Goal: Information Seeking & Learning: Learn about a topic

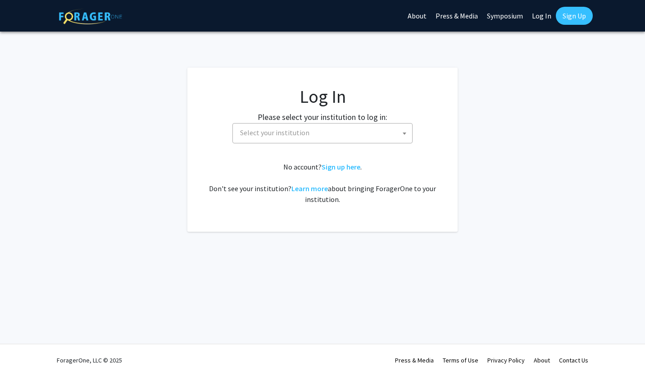
select select
drag, startPoint x: 286, startPoint y: 131, endPoint x: 253, endPoint y: 120, distance: 34.5
click at [253, 120] on div "Please select your institution to log in: [GEOGRAPHIC_DATA] [GEOGRAPHIC_DATA] […" at bounding box center [323, 127] width 248 height 32
drag, startPoint x: 403, startPoint y: 133, endPoint x: 369, endPoint y: 129, distance: 34.0
drag, startPoint x: 369, startPoint y: 129, endPoint x: 349, endPoint y: 135, distance: 21.5
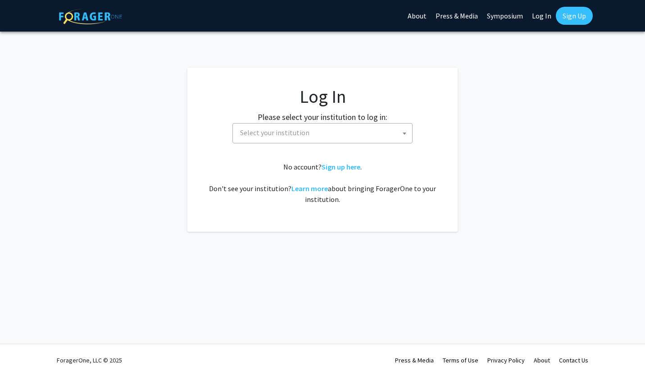
click at [349, 135] on span "Select your institution" at bounding box center [324, 132] width 176 height 18
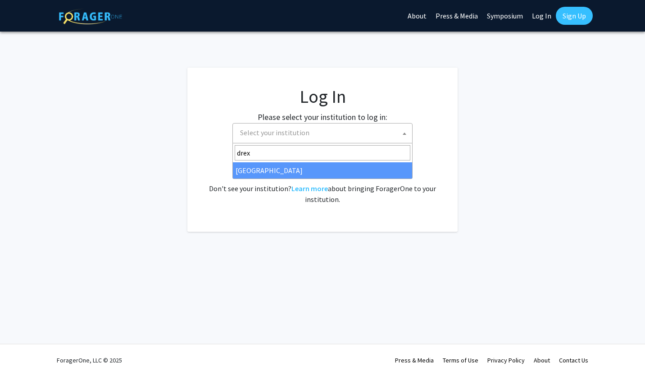
type input "drex"
select select "6"
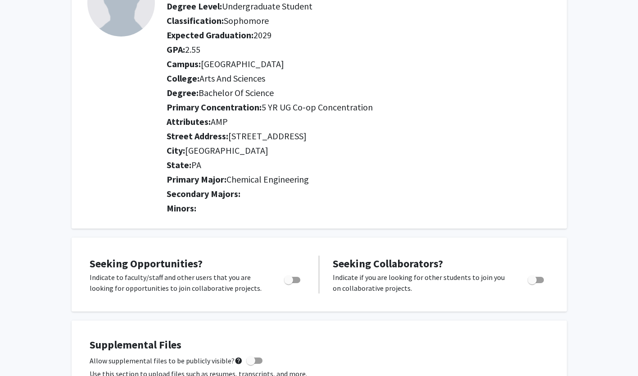
scroll to position [91, 0]
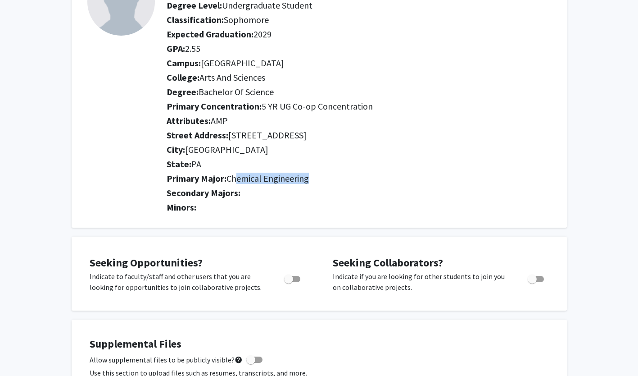
drag, startPoint x: 309, startPoint y: 180, endPoint x: 239, endPoint y: 180, distance: 69.8
click at [239, 180] on span "Chemical Engineering" at bounding box center [267, 177] width 82 height 11
drag, startPoint x: 239, startPoint y: 180, endPoint x: 312, endPoint y: 175, distance: 73.1
click at [312, 175] on h2 "Primary Major: Chemical Engineering" at bounding box center [359, 178] width 384 height 11
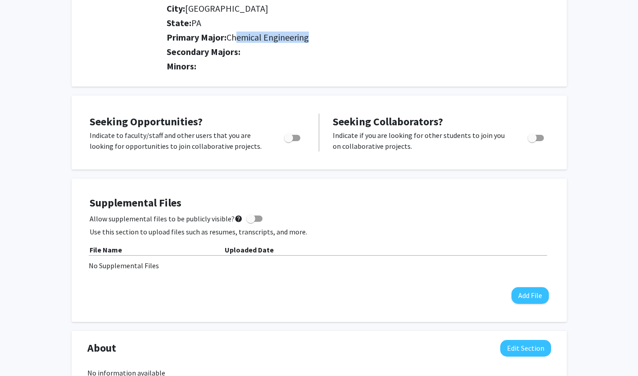
scroll to position [231, 0]
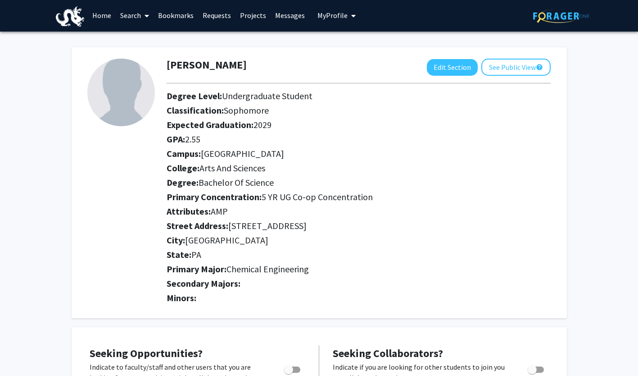
scroll to position [0, 0]
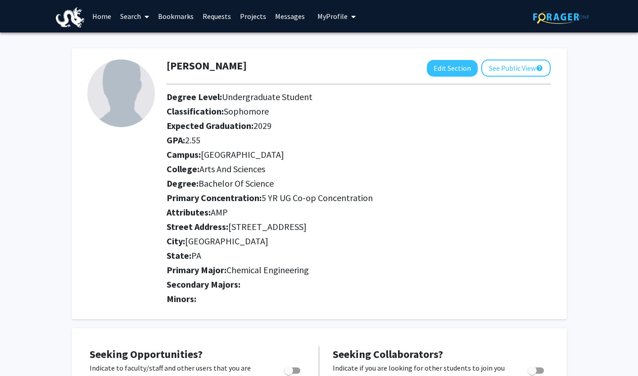
click at [103, 18] on link "Home" at bounding box center [102, 16] width 28 height 32
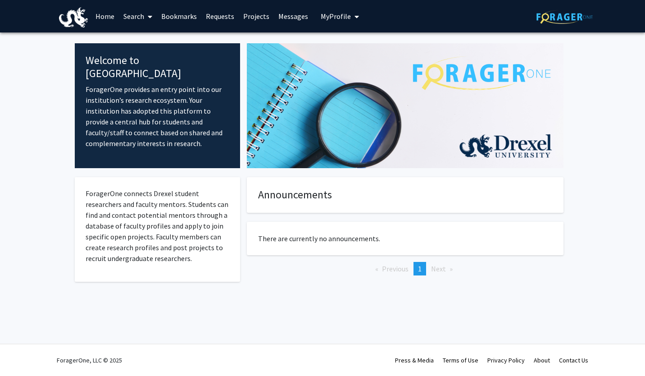
click at [149, 17] on icon at bounding box center [150, 16] width 5 height 7
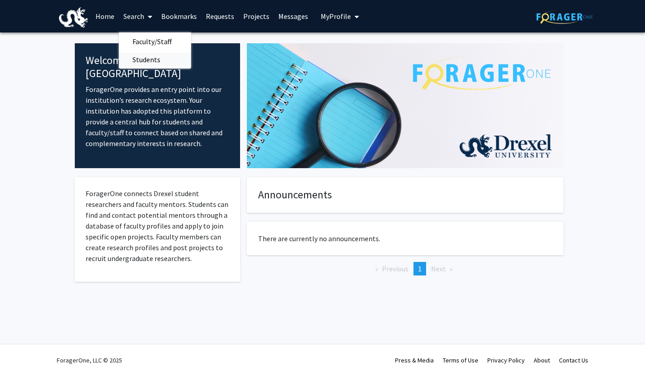
click at [143, 60] on span "Students" at bounding box center [146, 59] width 55 height 18
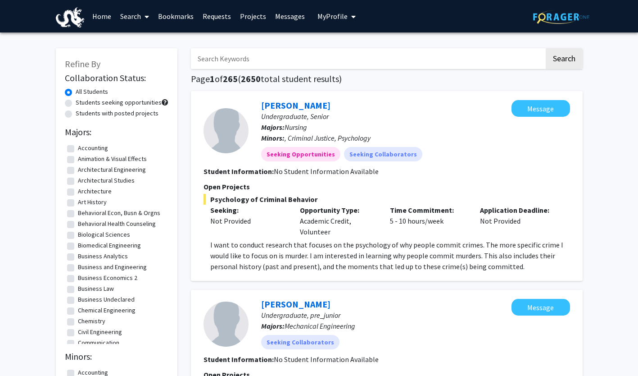
click at [248, 16] on link "Projects" at bounding box center [252, 16] width 35 height 32
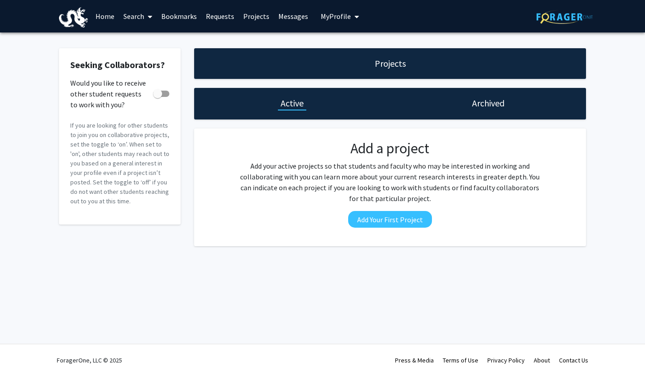
click at [216, 14] on link "Requests" at bounding box center [219, 16] width 37 height 32
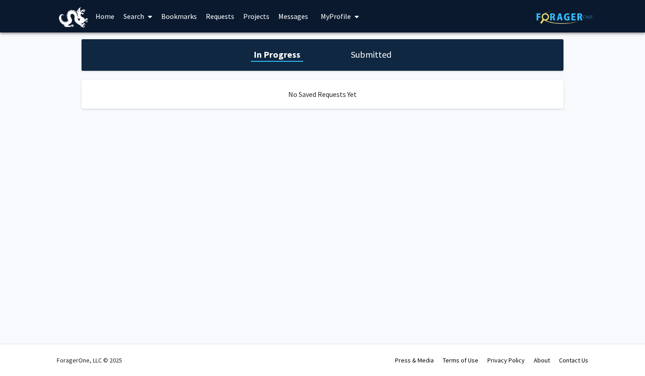
click at [351, 13] on span "My profile dropdown to access profile and logout" at bounding box center [355, 17] width 8 height 32
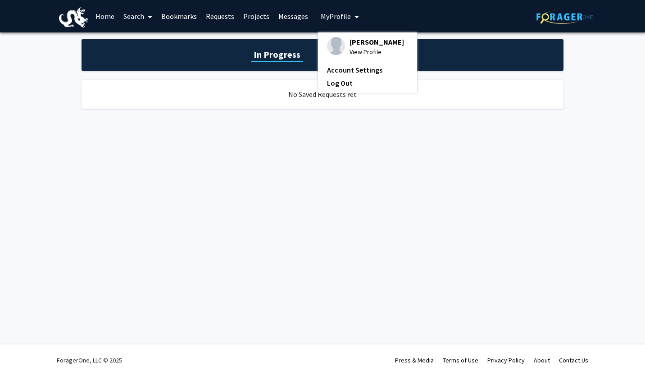
click at [147, 17] on span at bounding box center [148, 17] width 8 height 32
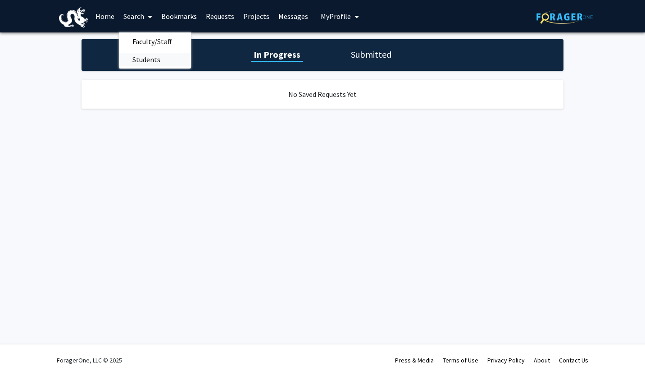
click at [145, 62] on span "Students" at bounding box center [146, 59] width 55 height 18
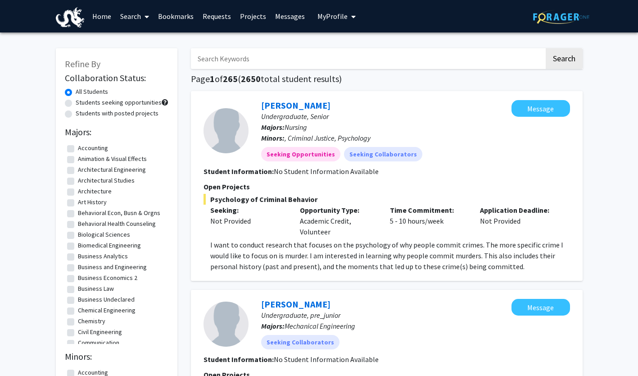
click at [148, 16] on icon at bounding box center [147, 16] width 5 height 7
click at [140, 37] on span "Faculty/Staff" at bounding box center [149, 41] width 66 height 18
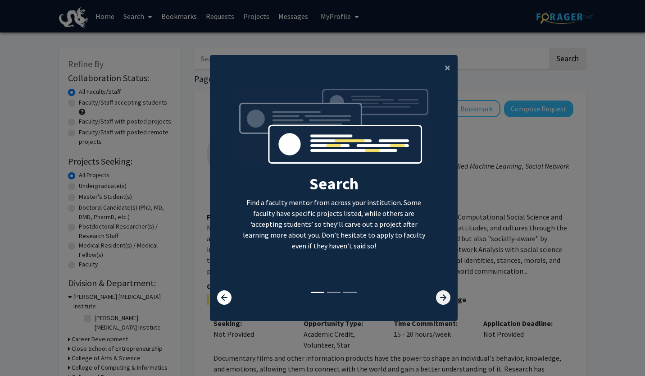
click at [443, 299] on icon at bounding box center [443, 297] width 14 height 14
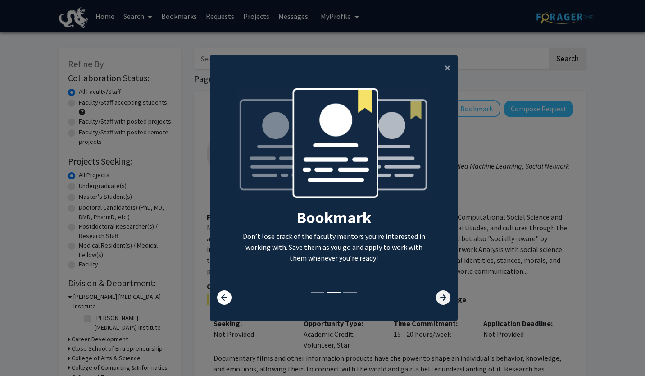
click at [443, 299] on icon at bounding box center [443, 297] width 14 height 14
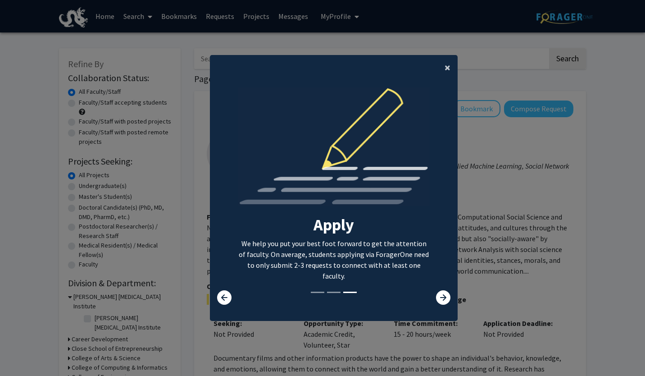
click at [444, 67] on span "×" at bounding box center [447, 67] width 6 height 14
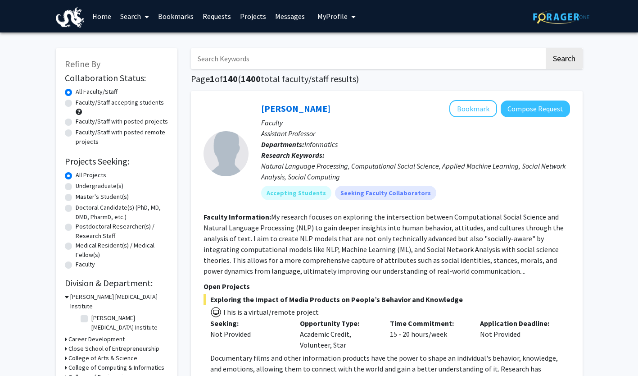
click at [76, 104] on label "Faculty/Staff accepting students" at bounding box center [120, 102] width 88 height 9
click at [76, 104] on input "Faculty/Staff accepting students" at bounding box center [79, 101] width 6 height 6
radio input "true"
click at [76, 187] on label "Undergraduate(s)" at bounding box center [100, 185] width 48 height 9
click at [76, 187] on input "Undergraduate(s)" at bounding box center [79, 184] width 6 height 6
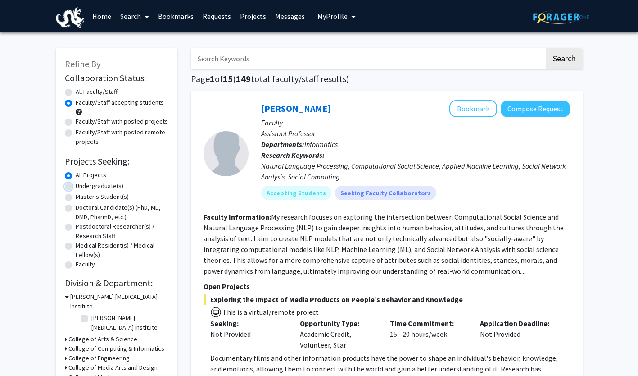
radio input "true"
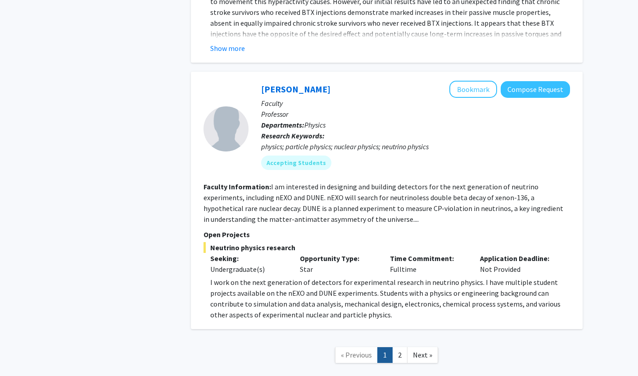
scroll to position [3954, 0]
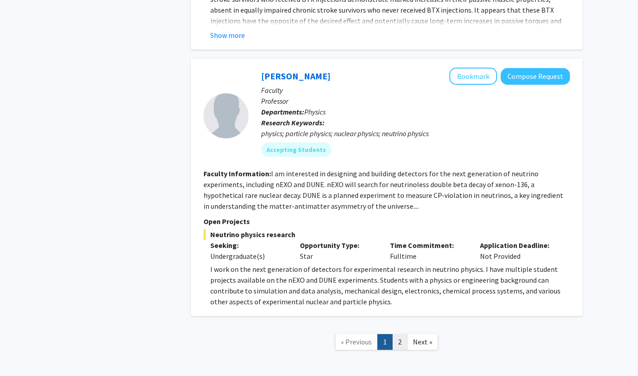
click at [395, 334] on link "2" at bounding box center [399, 342] width 15 height 16
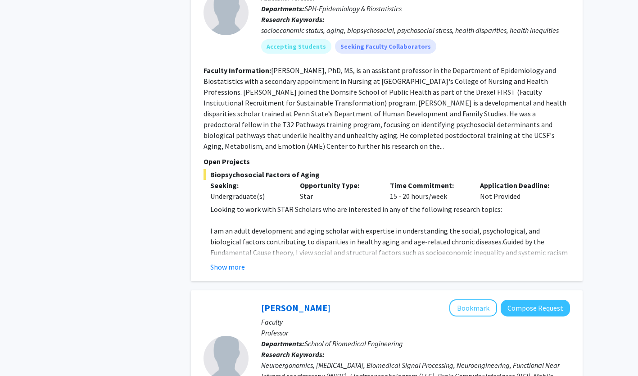
scroll to position [1312, 0]
click at [230, 261] on button "Show more" at bounding box center [227, 266] width 35 height 11
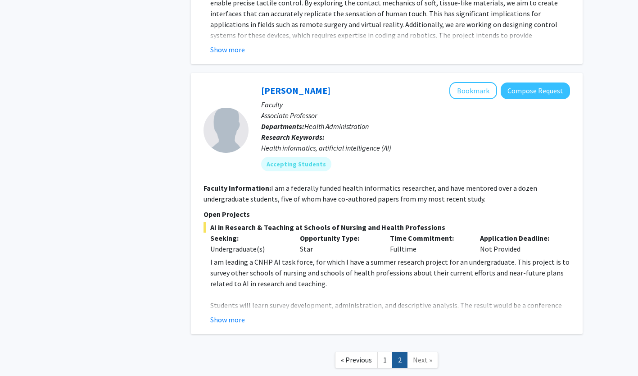
scroll to position [2515, 0]
